Goal: Entertainment & Leisure: Consume media (video, audio)

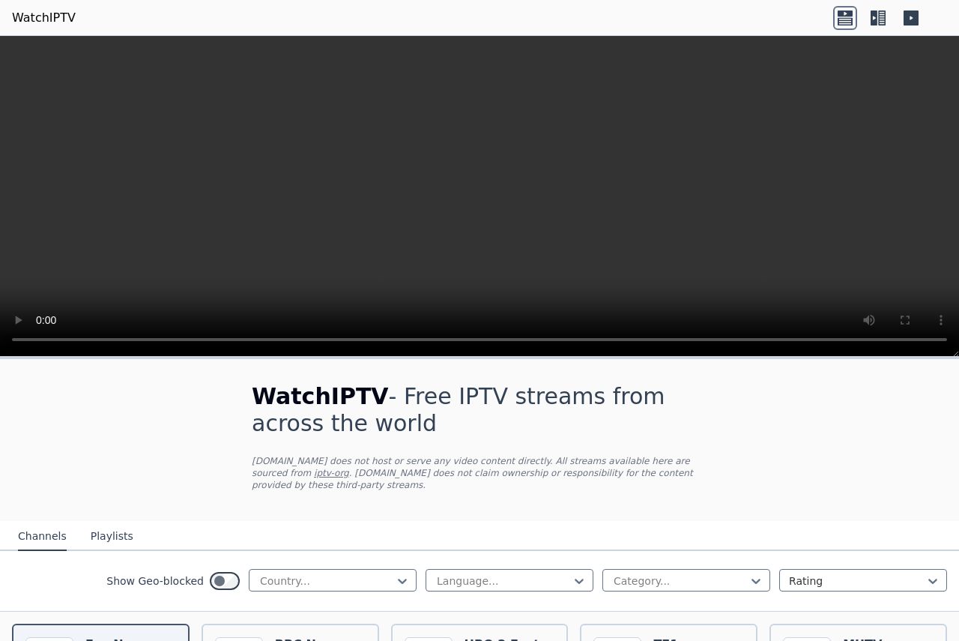
drag, startPoint x: 258, startPoint y: 413, endPoint x: 638, endPoint y: 490, distance: 387.6
click at [637, 491] on div "WatchIPTV - Free IPTV streams from across the world [DOMAIN_NAME] does not host…" at bounding box center [480, 440] width 504 height 162
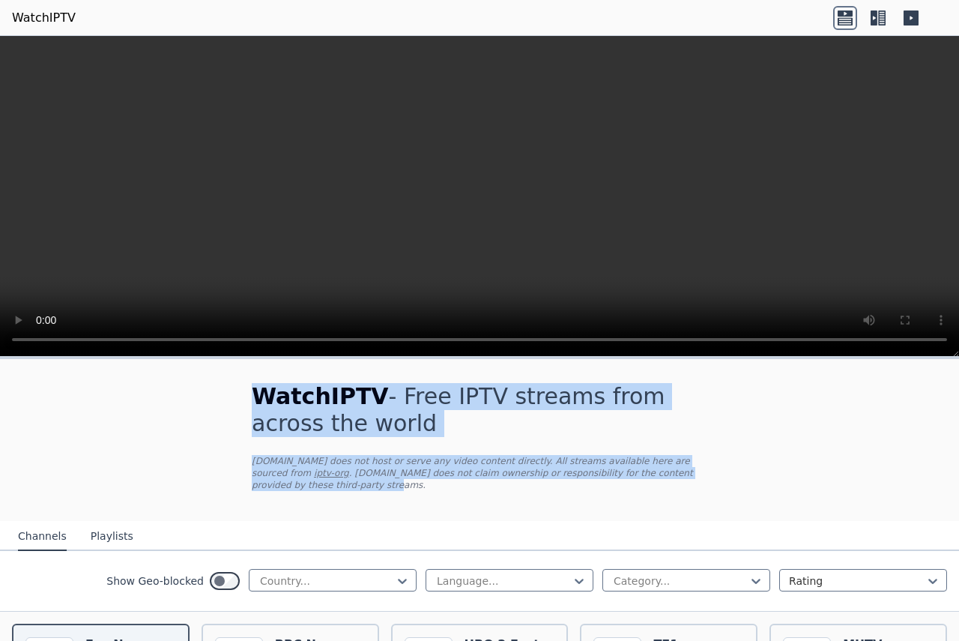
click at [705, 483] on div "WatchIPTV - Free IPTV streams from across the world [DOMAIN_NAME] does not host…" at bounding box center [480, 440] width 504 height 162
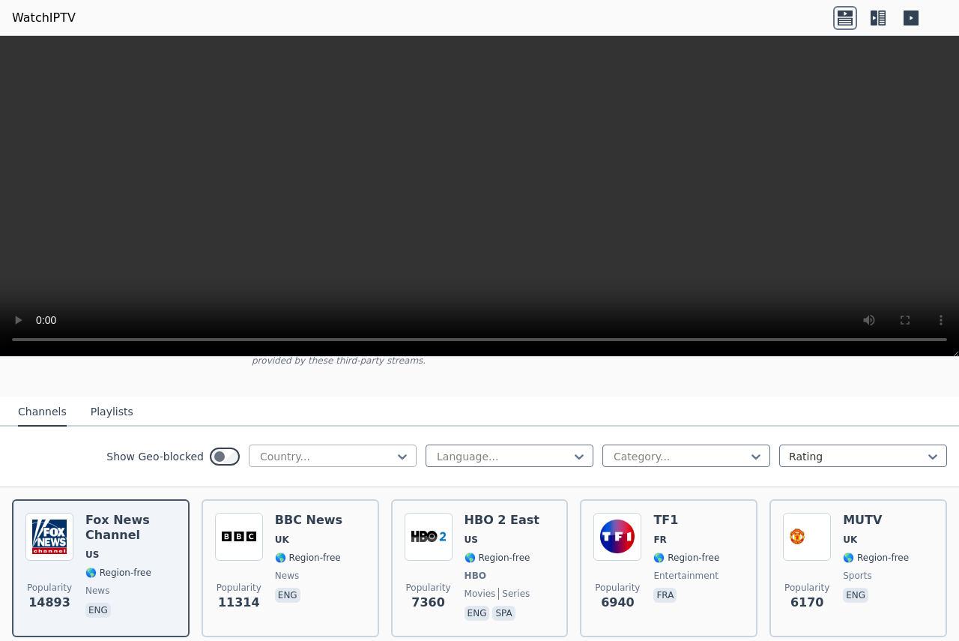
scroll to position [150, 0]
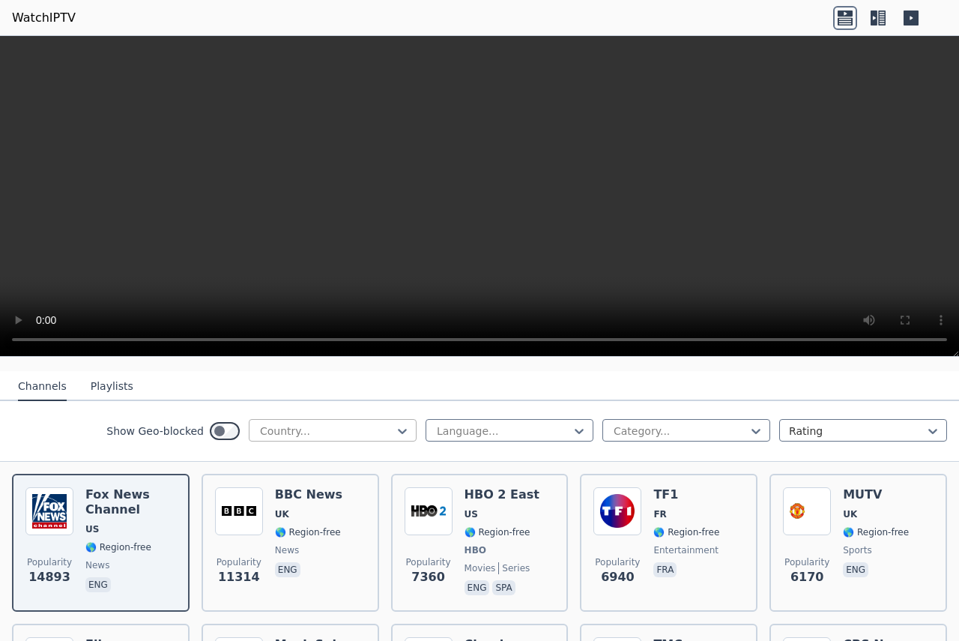
click at [325, 423] on div at bounding box center [326, 430] width 136 height 15
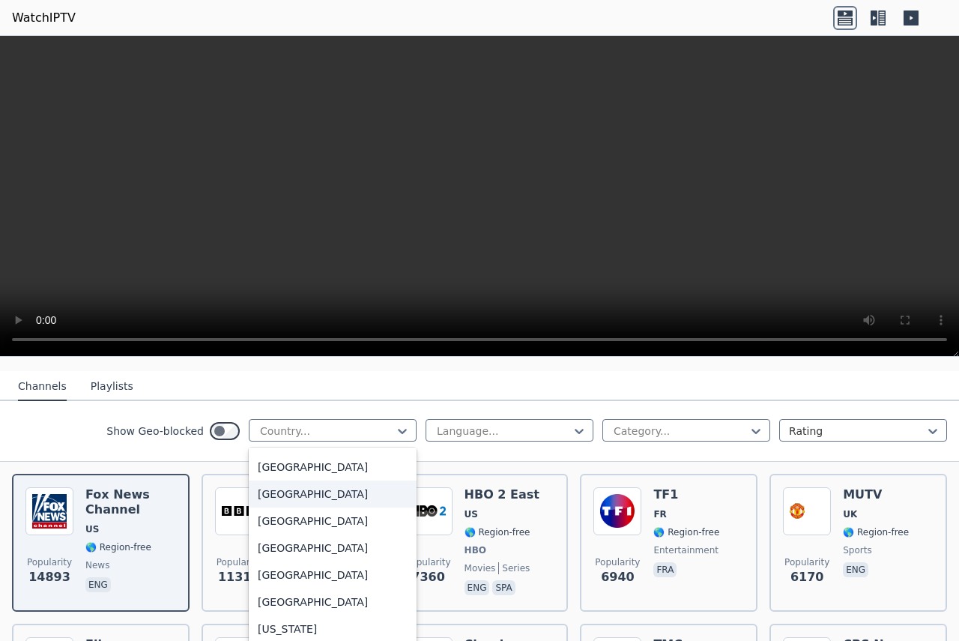
scroll to position [3746, 0]
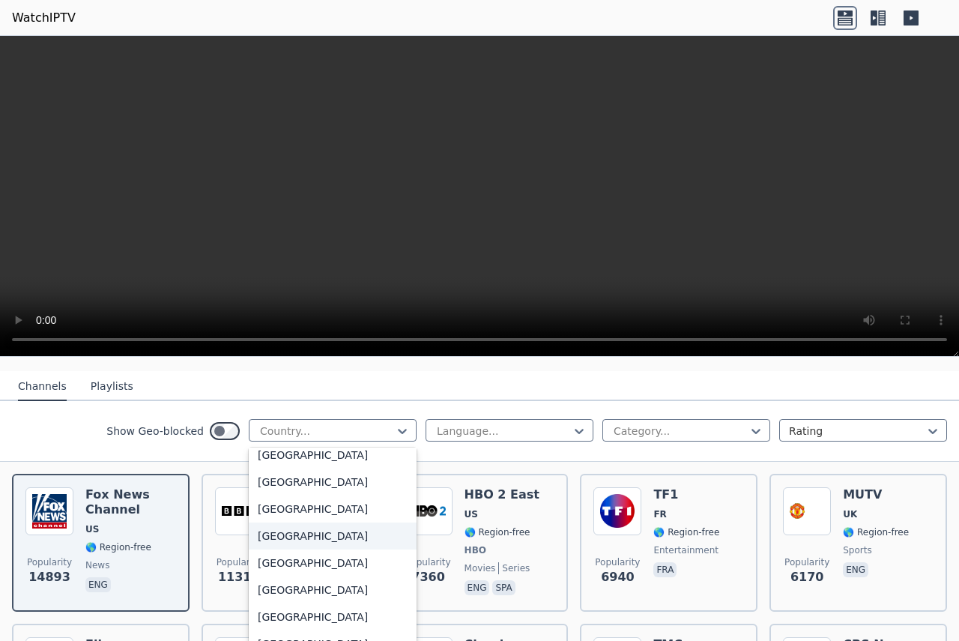
click at [291, 525] on div "[GEOGRAPHIC_DATA]" at bounding box center [333, 535] width 168 height 27
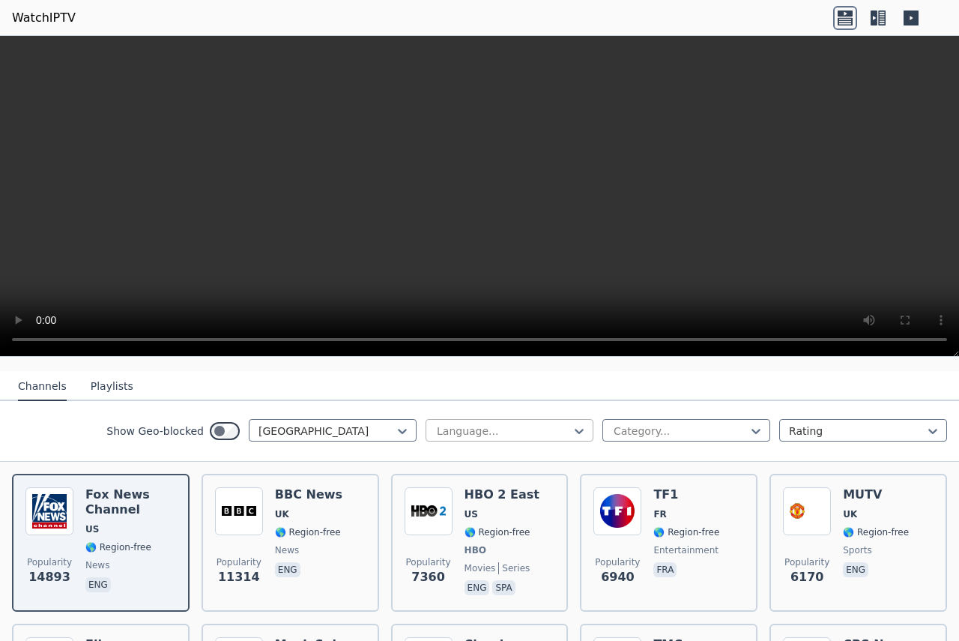
click at [462, 424] on div at bounding box center [503, 430] width 136 height 15
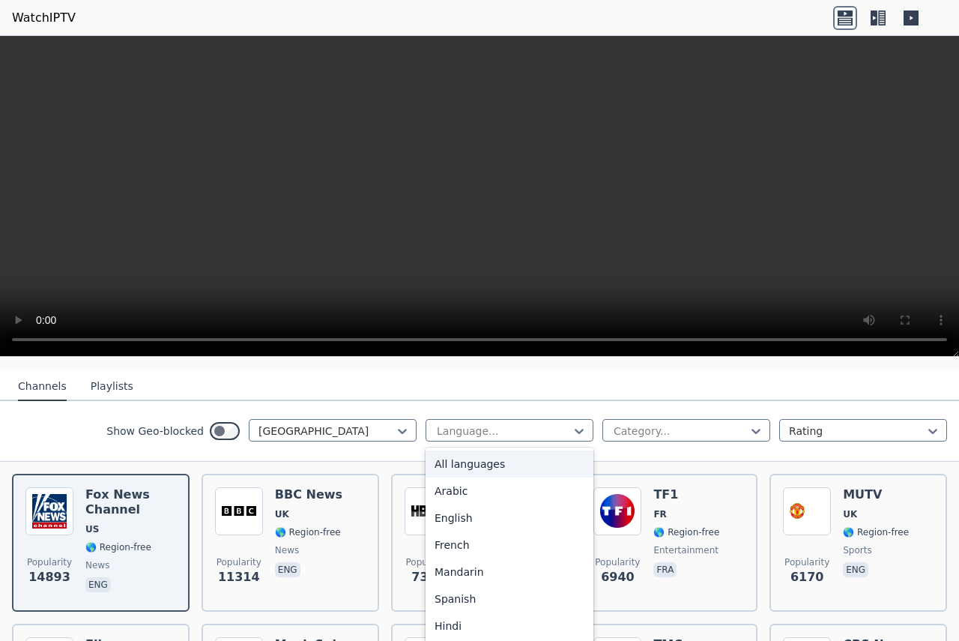
click at [460, 456] on div "All languages" at bounding box center [510, 463] width 168 height 27
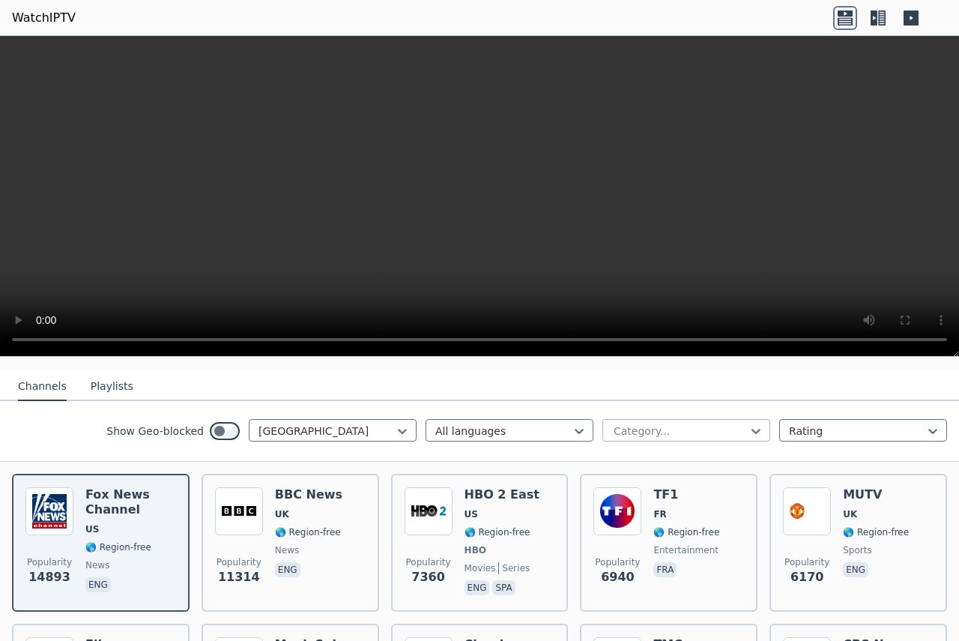
click at [629, 423] on div at bounding box center [680, 430] width 136 height 15
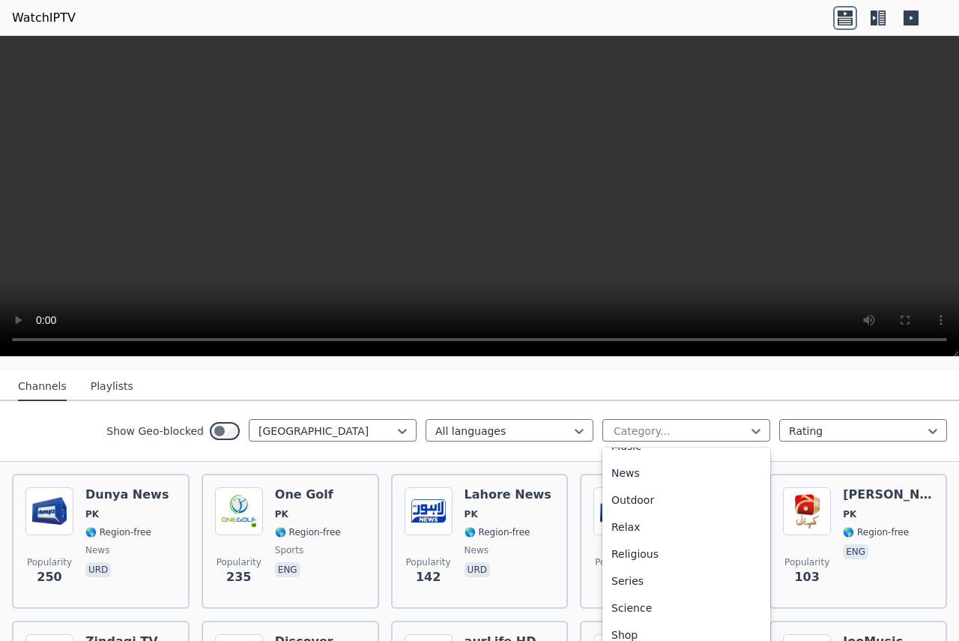
scroll to position [534, 0]
click at [632, 570] on div "Sports" at bounding box center [686, 576] width 168 height 27
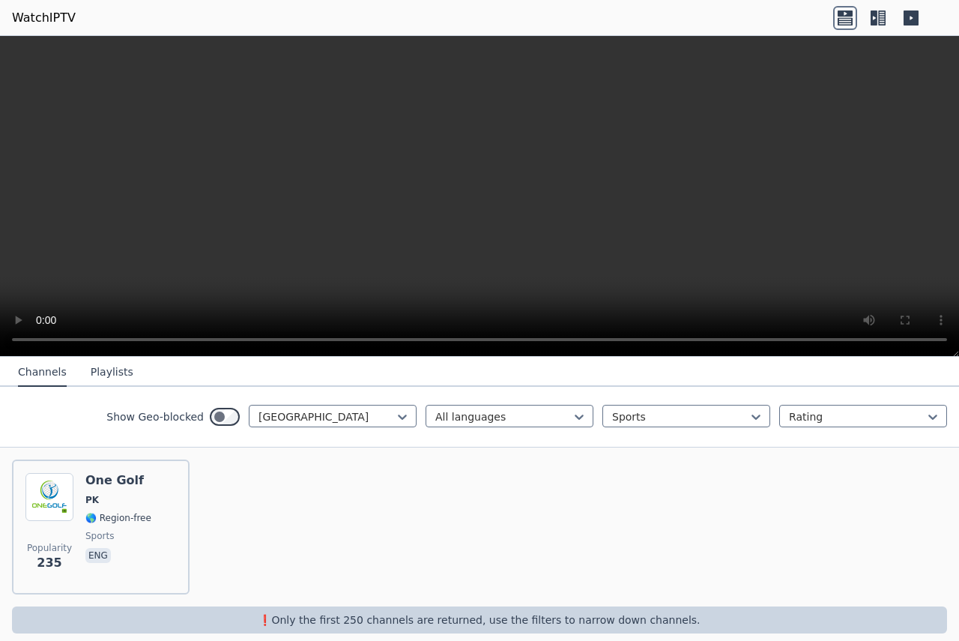
scroll to position [168, 0]
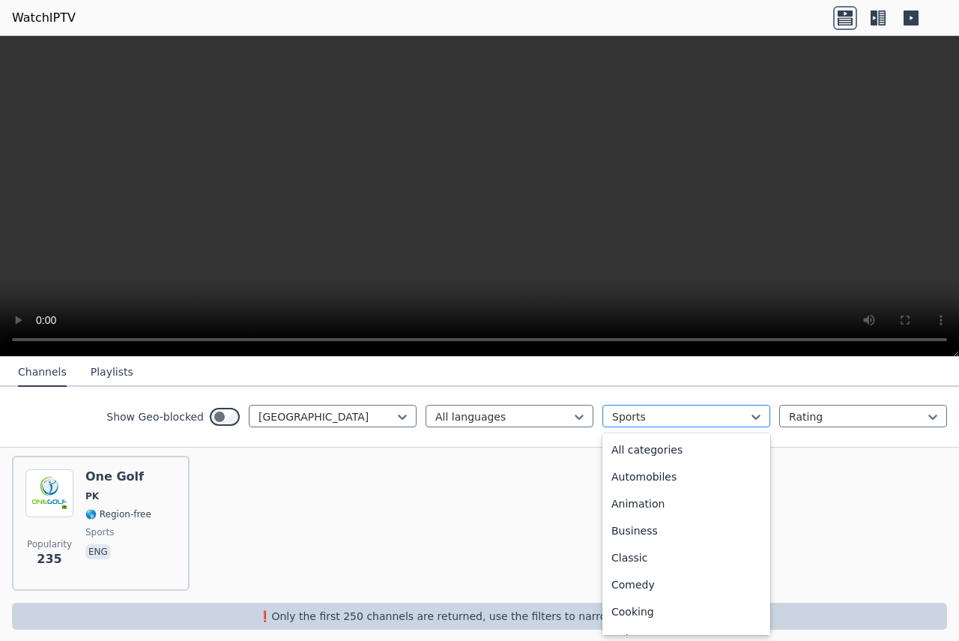
click at [700, 411] on div at bounding box center [680, 416] width 136 height 15
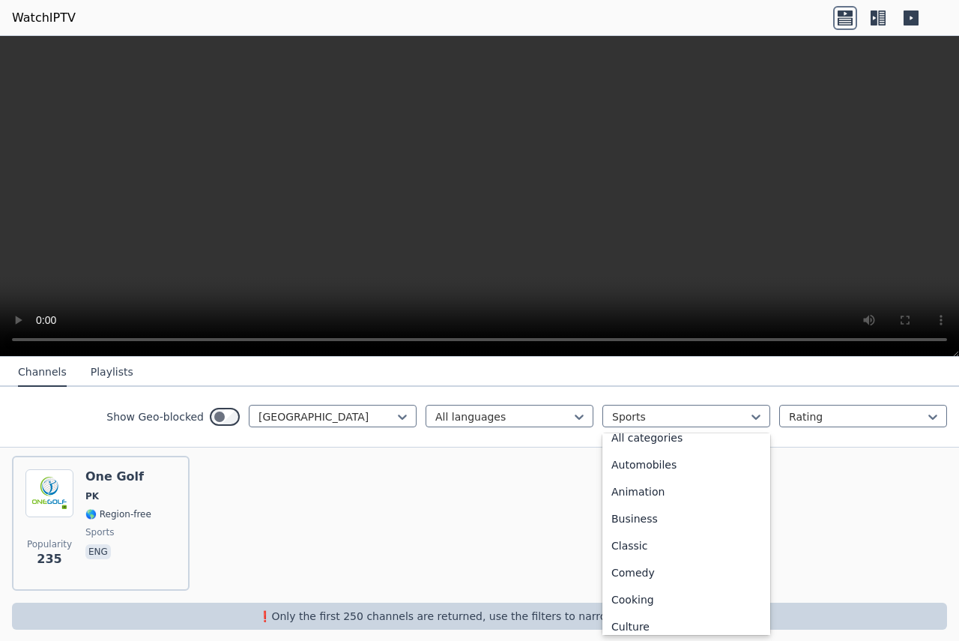
scroll to position [0, 0]
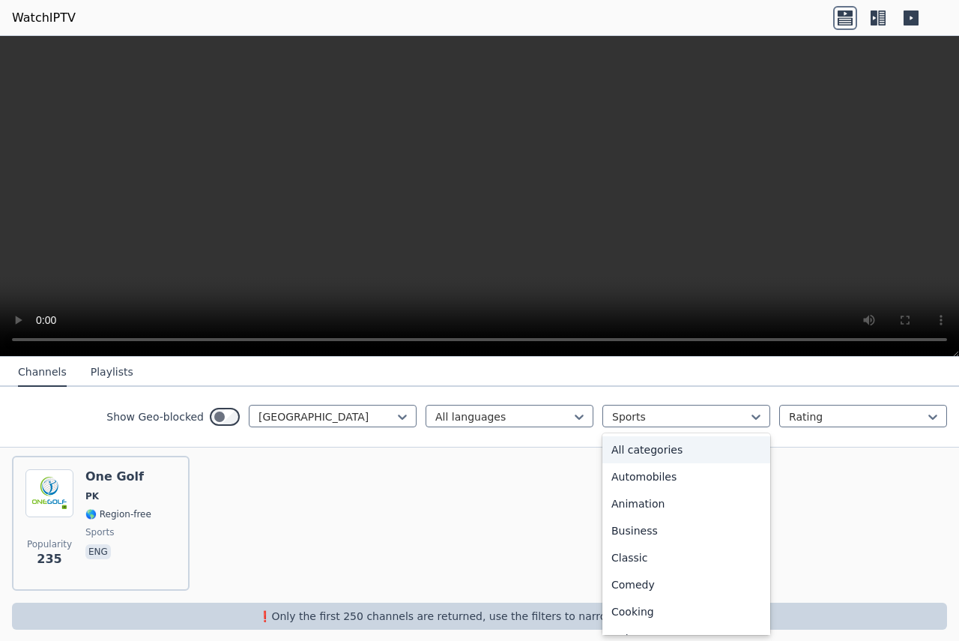
click at [676, 456] on div "All categories" at bounding box center [686, 449] width 168 height 27
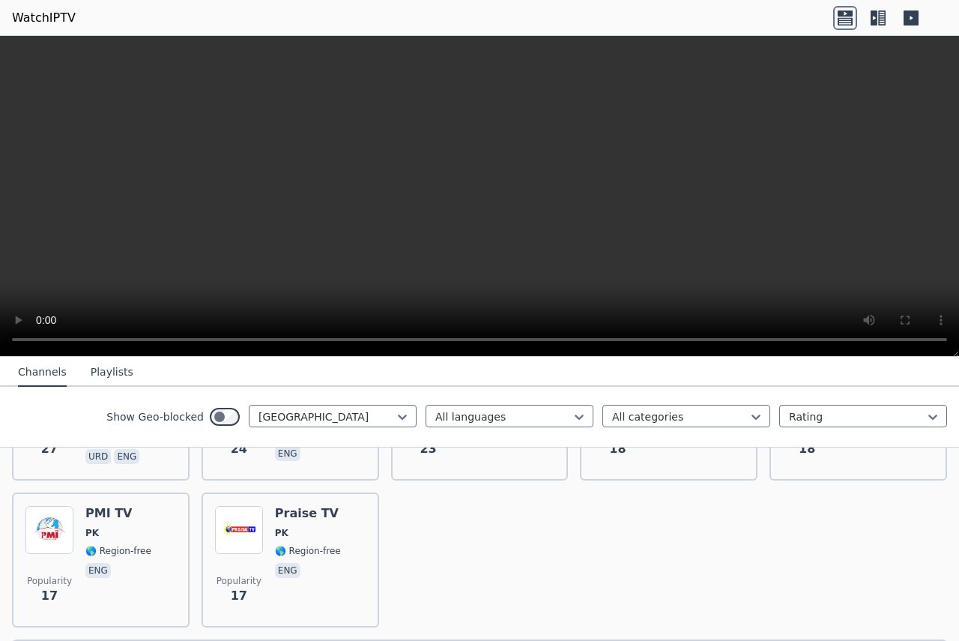
scroll to position [755, 0]
